Goal: Complete application form: Complete application form

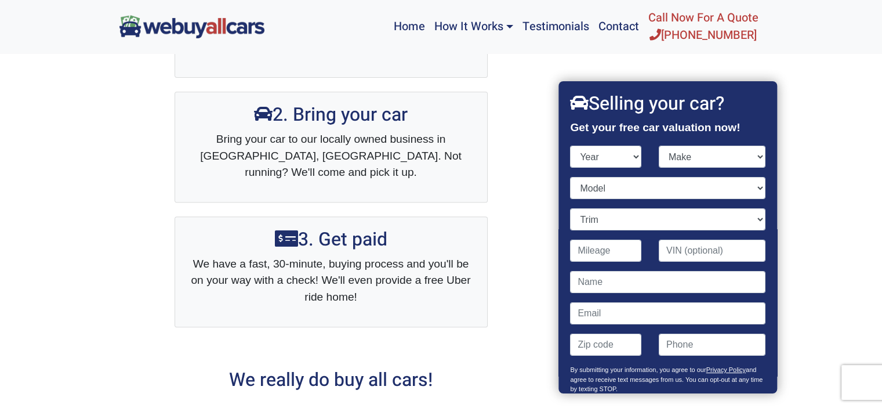
select select "2014"
click at [571, 146] on select "Year [DATE] 2024 2023 2022 2021 2020 2019 2018 2017 2016 2015 2014 2013 2012 20…" at bounding box center [606, 157] width 71 height 22
click at [750, 158] on select "Make Acura Aston [PERSON_NAME] Audi Bentley BMW Buick Cadillac Chevrolet Chrysl…" at bounding box center [712, 157] width 107 height 22
select select "Kia"
click at [659, 146] on select "Make Acura Aston [PERSON_NAME] Audi Bentley BMW Buick Cadillac Chevrolet Chrysl…" at bounding box center [712, 157] width 107 height 22
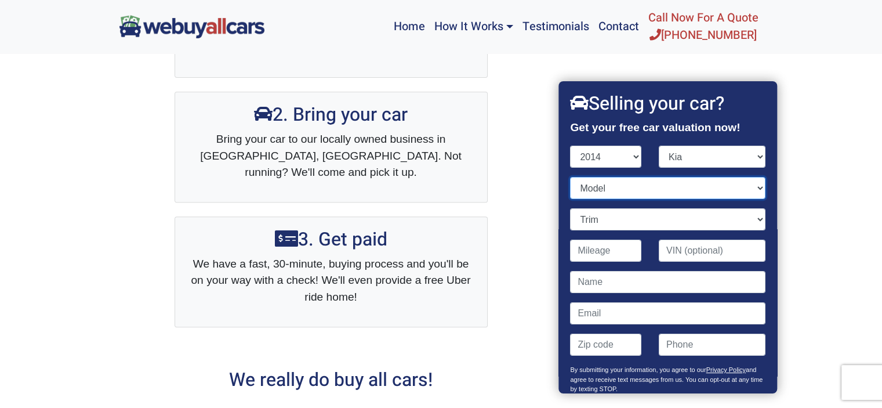
click at [752, 190] on select "Model Cadenza Forte Optima Rio Sedona Sorento Soul Sportage" at bounding box center [668, 188] width 195 height 22
select select "Rio"
click at [571, 177] on select "Model Cadenza Forte Optima Rio Sedona Sorento Soul Sportage" at bounding box center [668, 188] width 195 height 22
click at [747, 219] on select "Trim EX 4dr Hatchback (1.6L 4cyl) EX 4dr Sedan (1.6L 4cyl) LX 4dr Hatchback (1.…" at bounding box center [668, 219] width 195 height 22
click at [753, 224] on select "Trim EX 4dr Hatchback (1.6L 4cyl) EX 4dr Sedan (1.6L 4cyl) LX 4dr Hatchback (1.…" at bounding box center [668, 219] width 195 height 22
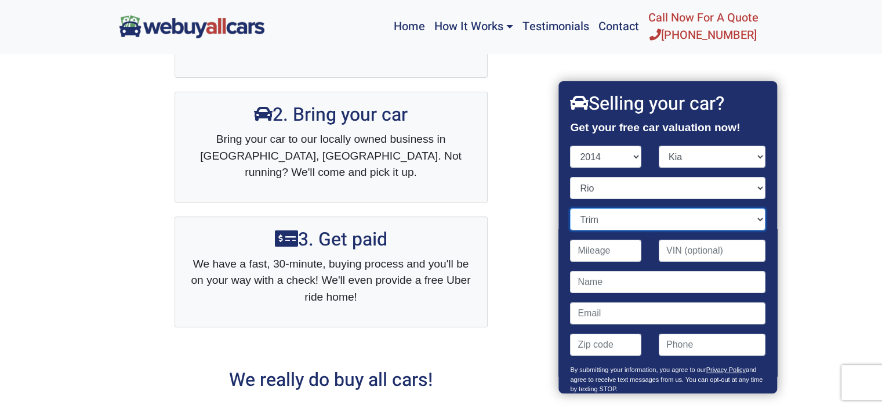
select select "LX 4dr Sedan (1.6L 4cyl)"
click at [571, 208] on select "Trim EX 4dr Hatchback (1.6L 4cyl) EX 4dr Sedan (1.6L 4cyl) LX 4dr Hatchback (1.…" at bounding box center [668, 219] width 195 height 22
click at [631, 255] on input "Contact form" at bounding box center [606, 251] width 71 height 22
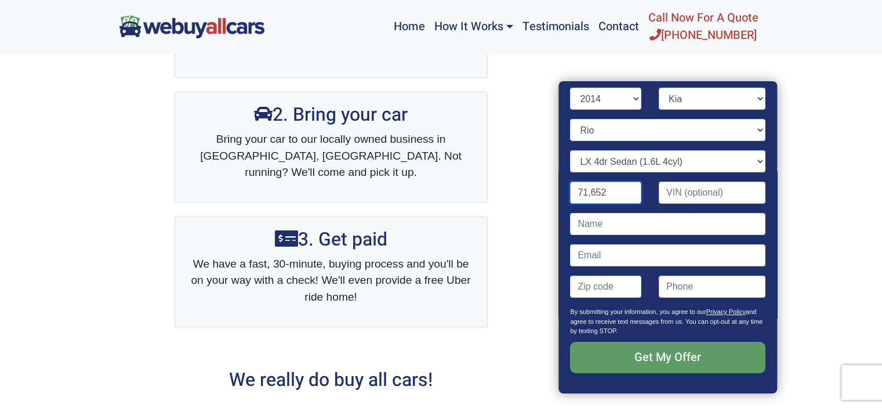
type input "71,652"
click at [639, 224] on input "Contact form" at bounding box center [668, 224] width 195 height 22
type input "D"
type input "[PERSON_NAME]"
click at [626, 261] on input "Contact form" at bounding box center [668, 255] width 195 height 22
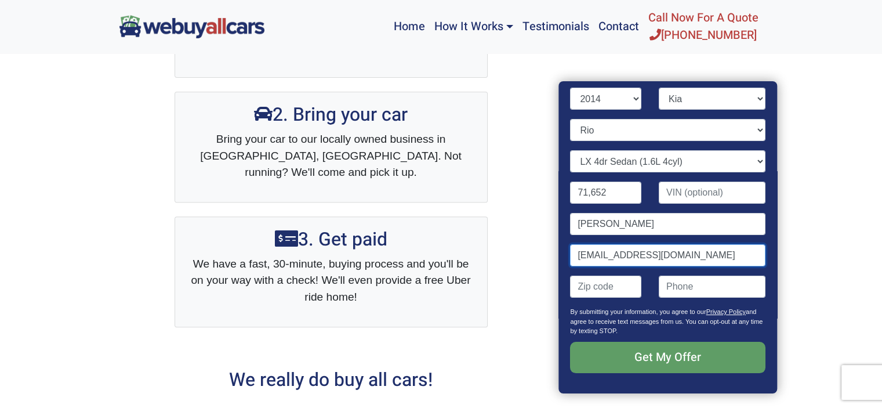
type input "[EMAIL_ADDRESS][DOMAIN_NAME]"
click at [620, 287] on input "Contact form" at bounding box center [606, 287] width 71 height 22
type input "08104"
click at [707, 285] on input "(" at bounding box center [712, 287] width 107 height 22
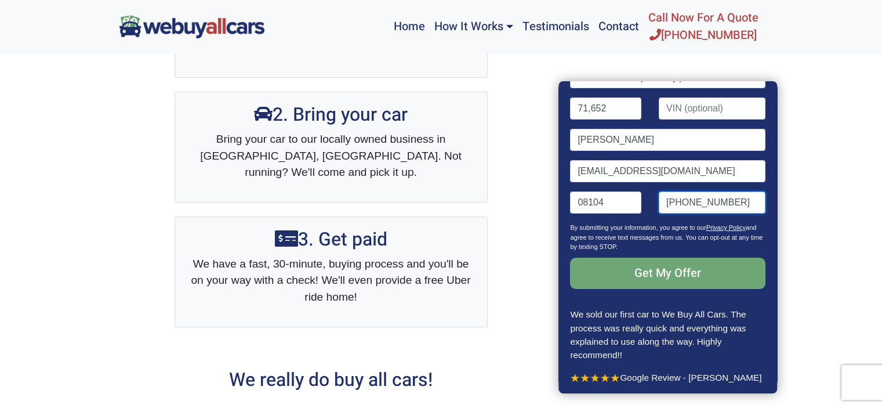
scroll to position [140, 0]
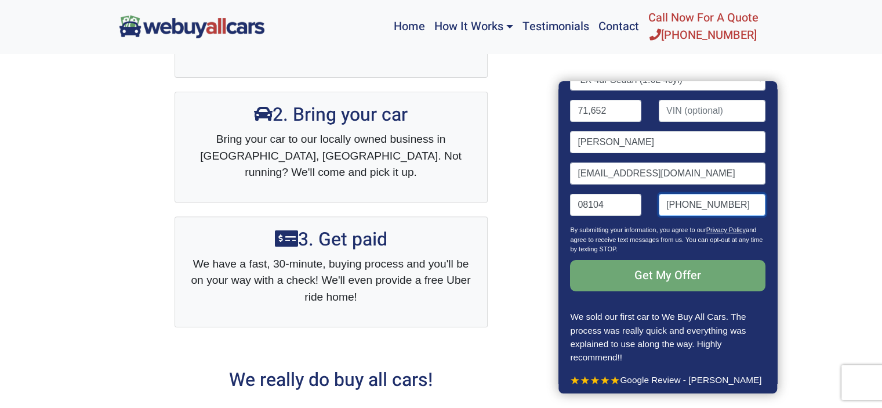
type input "[PHONE_NUMBER]"
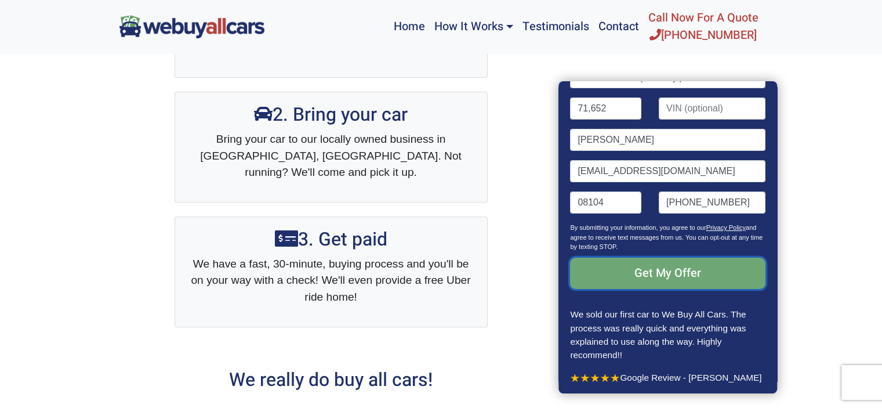
click at [717, 273] on input "Get My Offer" at bounding box center [668, 273] width 195 height 31
